Goal: Check status

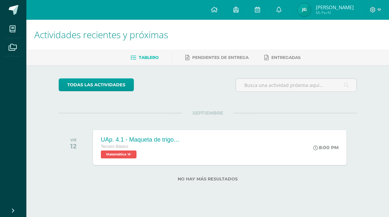
click at [311, 6] on img at bounding box center [303, 9] width 13 height 13
click at [281, 11] on icon at bounding box center [278, 10] width 5 height 6
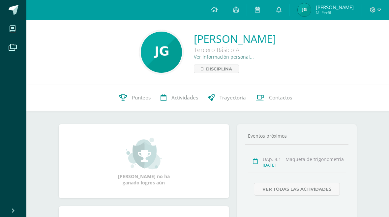
click at [134, 94] on link "Punteos" at bounding box center [134, 98] width 41 height 26
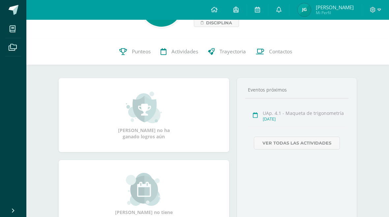
click at [206, 24] on span "Disciplina" at bounding box center [219, 23] width 26 height 8
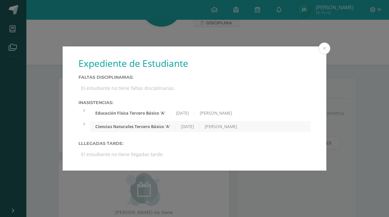
click at [69, 192] on div "Expediente de Estudiante Faltas Disciplinarias: El estudiante no tiene faltas d…" at bounding box center [194, 108] width 389 height 217
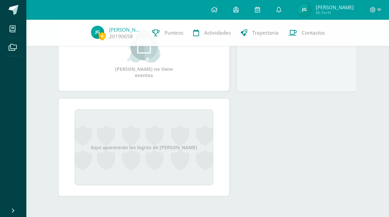
scroll to position [187, 0]
